Goal: Consume media (video, audio): Consume media (video, audio)

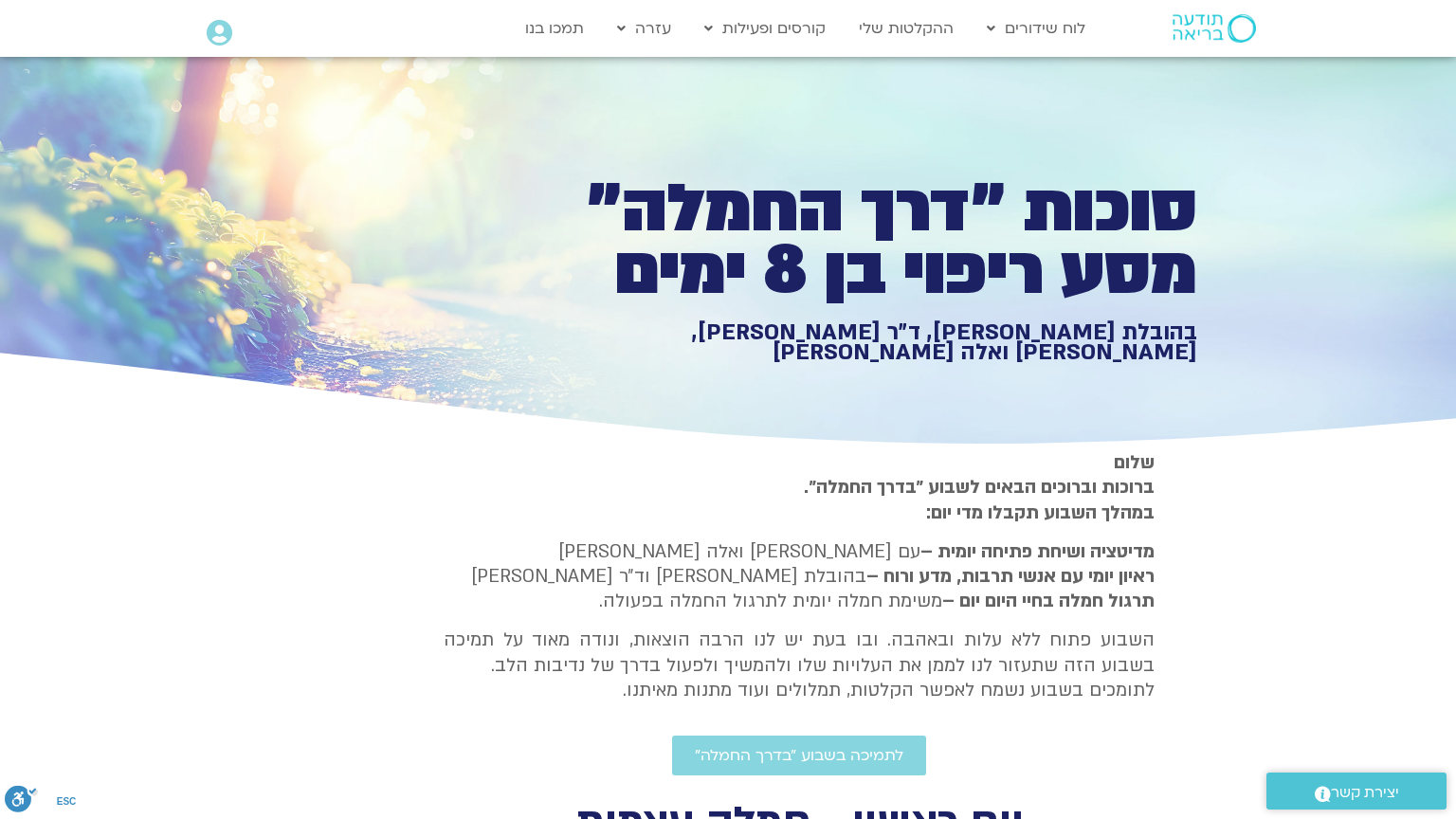
type input "992.52"
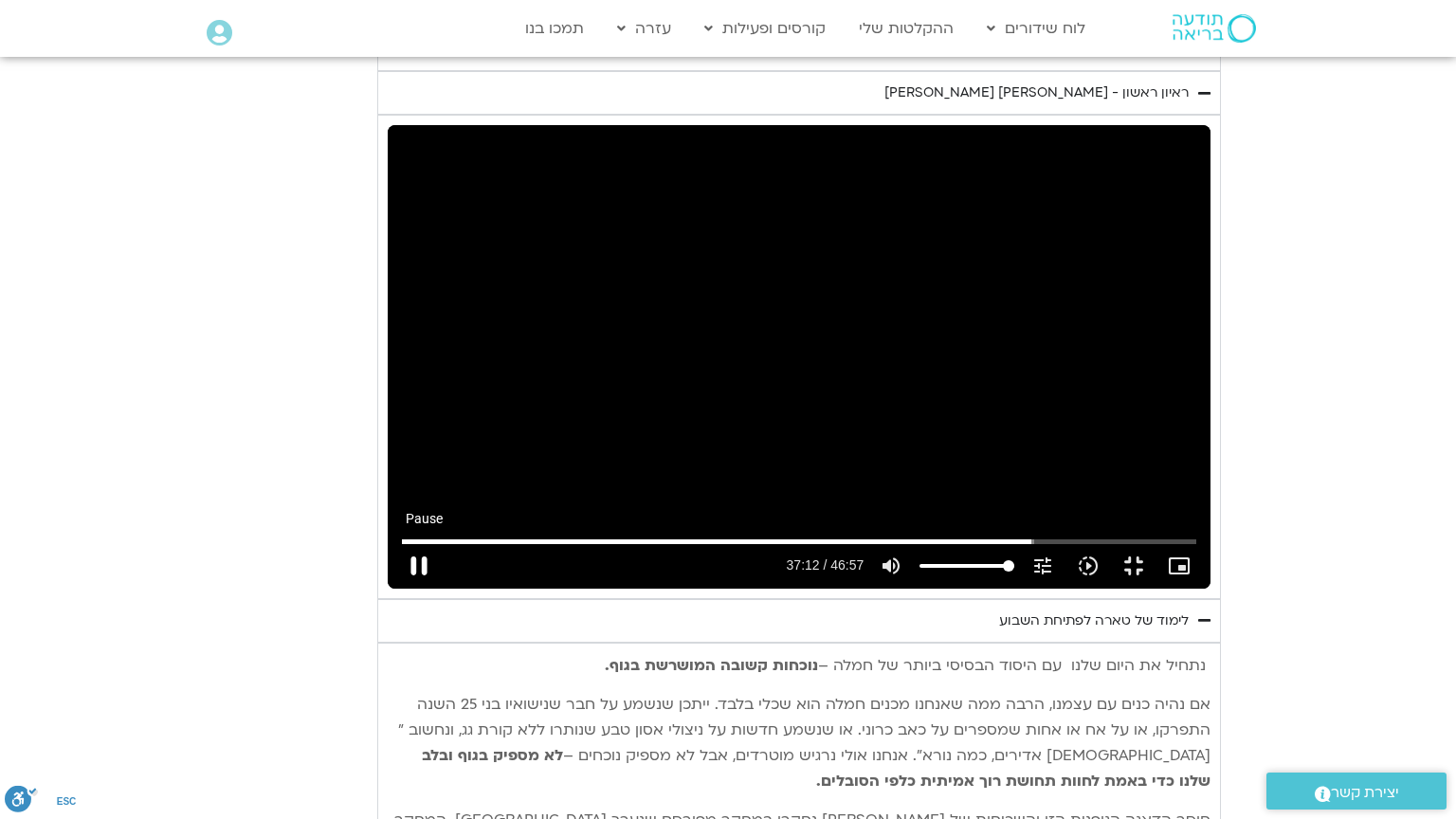
type input "2232.396903"
type input "992.52"
type input "2232.563924"
type input "992.52"
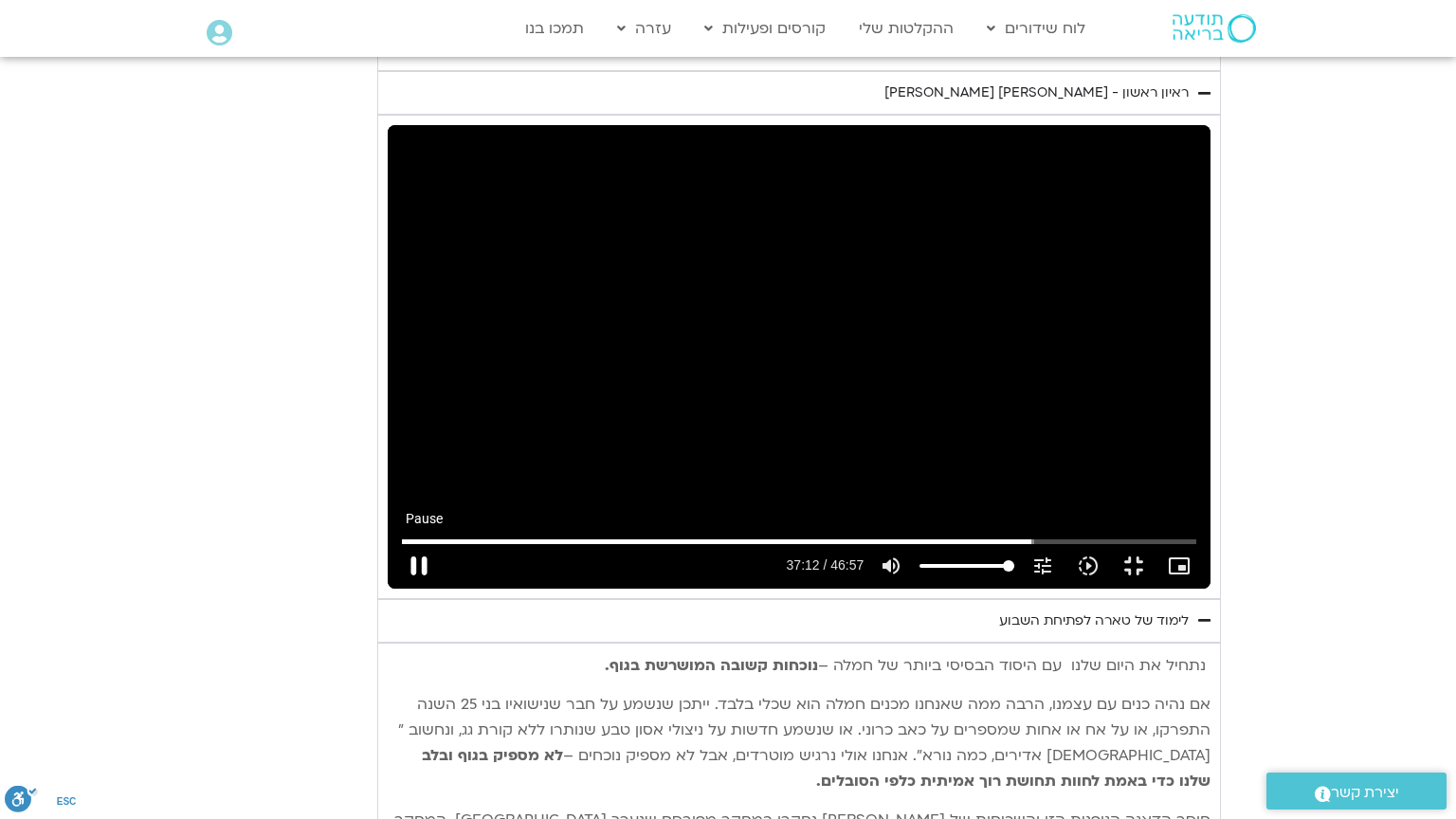
type input "2232.696712"
type input "992.52"
type input "2232.747353"
type input "992.52"
type input "2232.913631"
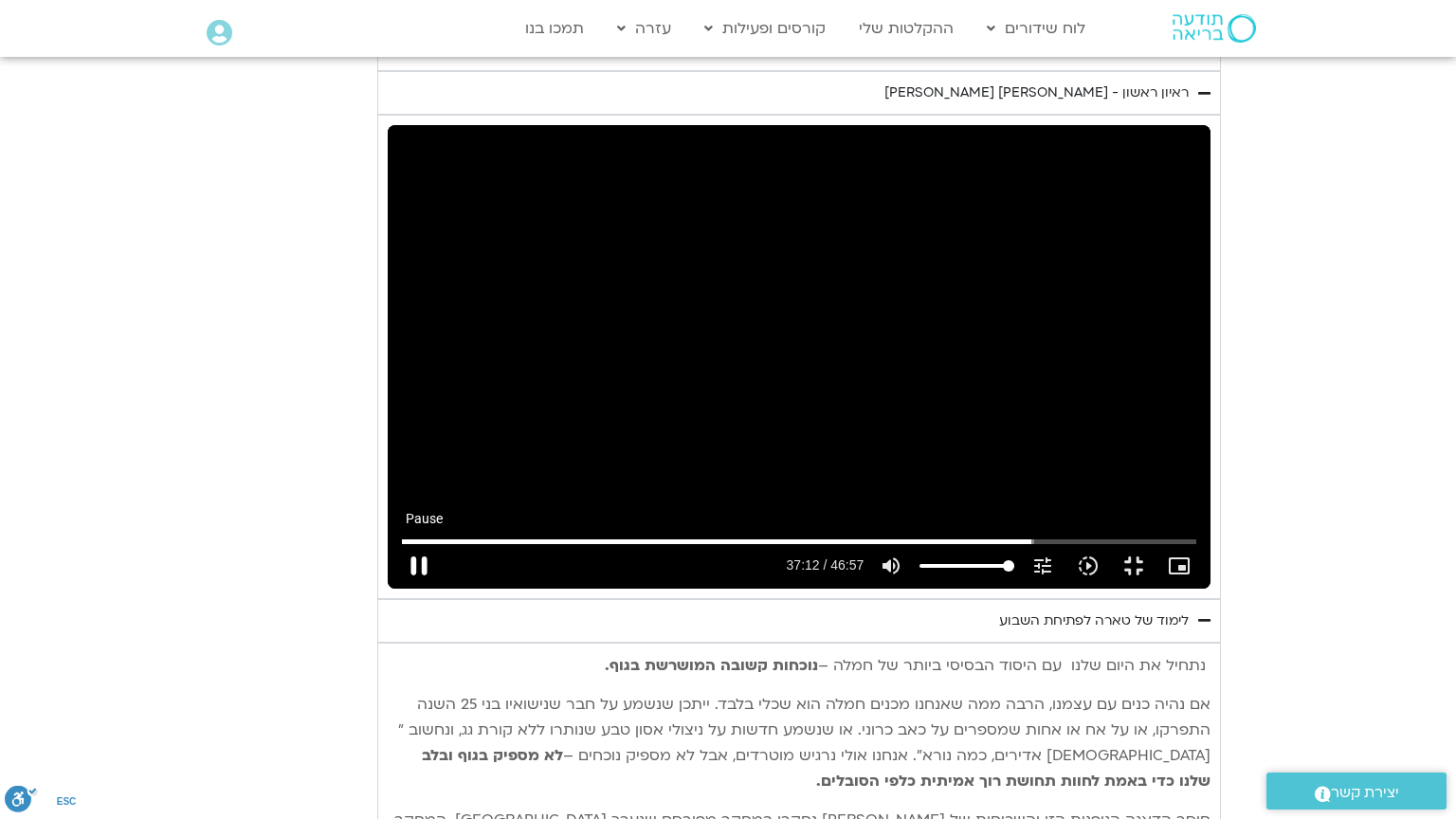
type input "992.52"
type input "2232.966707"
type input "992.52"
type input "2233.21311"
type input "992.52"
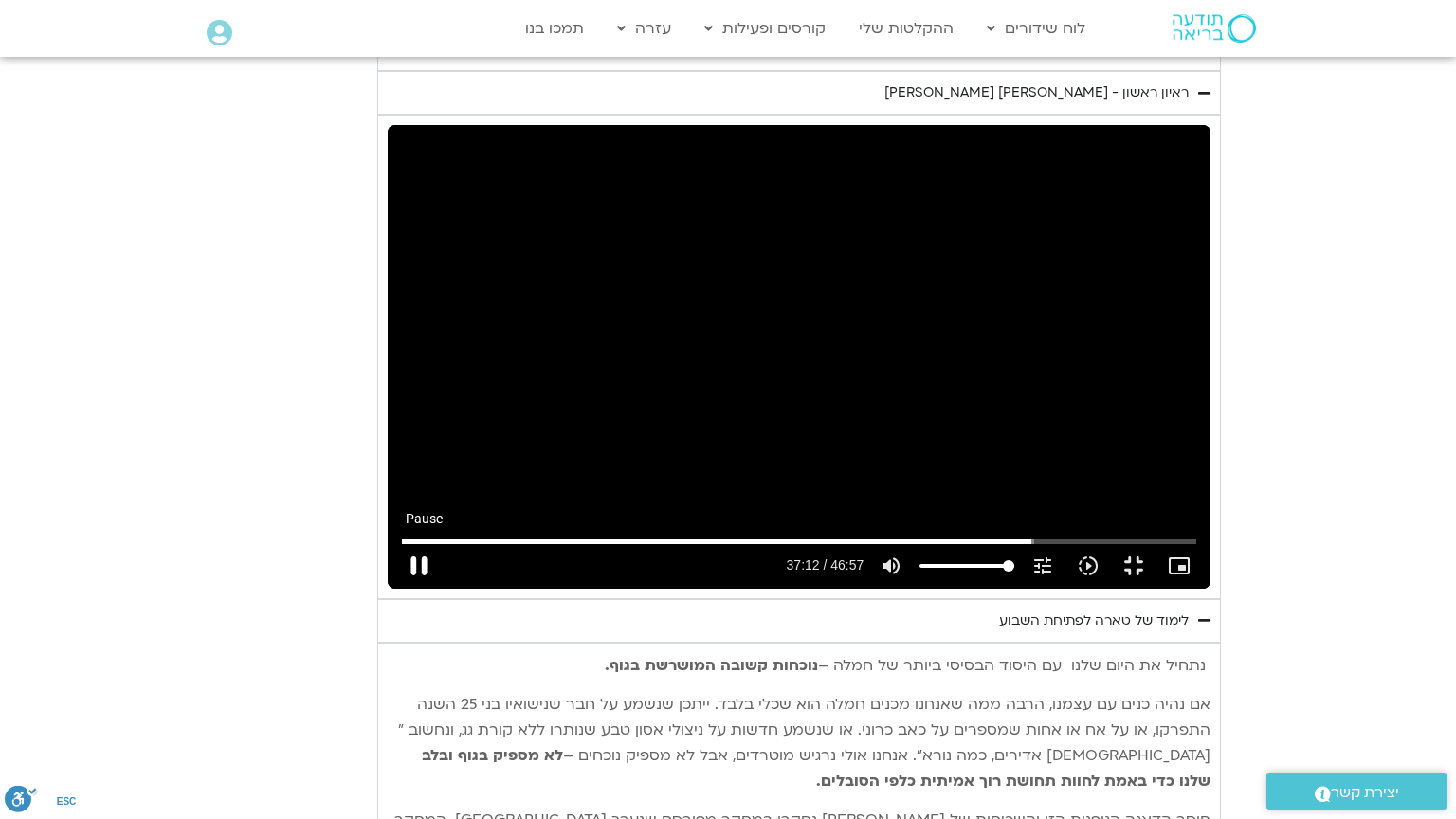
type input "2233.296263"
type input "992.52"
click at [396, 589] on button "pause" at bounding box center [419, 566] width 46 height 46
type input "2233.408436"
type input "992.52"
